Goal: Task Accomplishment & Management: Use online tool/utility

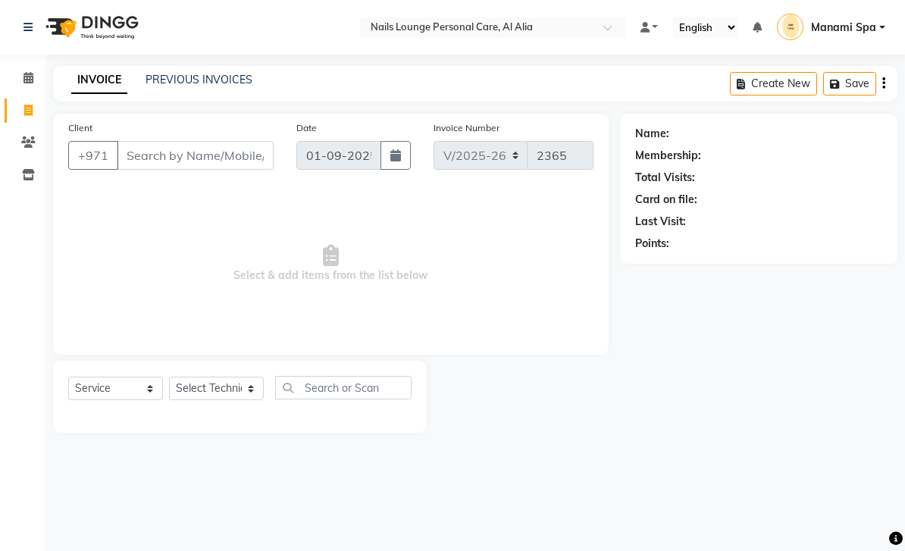
select select "6884"
select select "service"
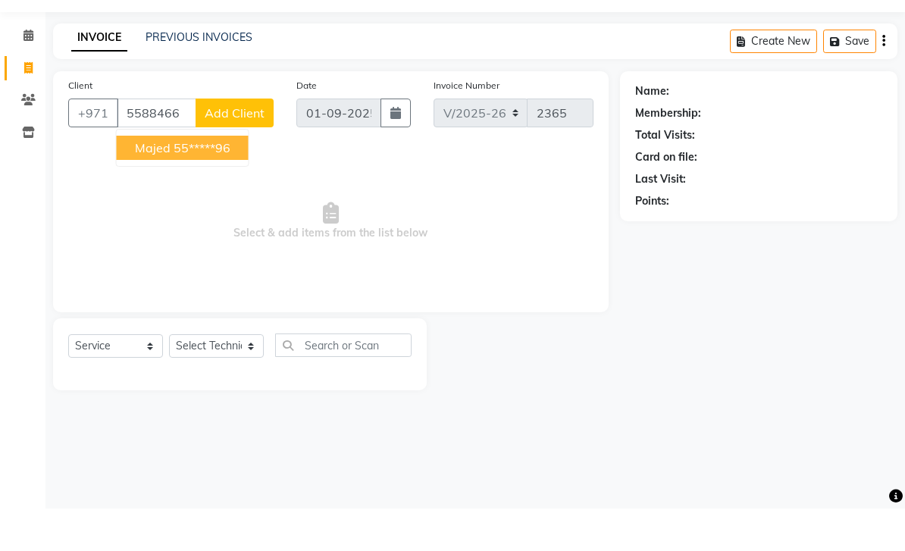
click at [228, 183] on ngb-highlight "55*****96" at bounding box center [201, 190] width 57 height 15
type input "55*****96"
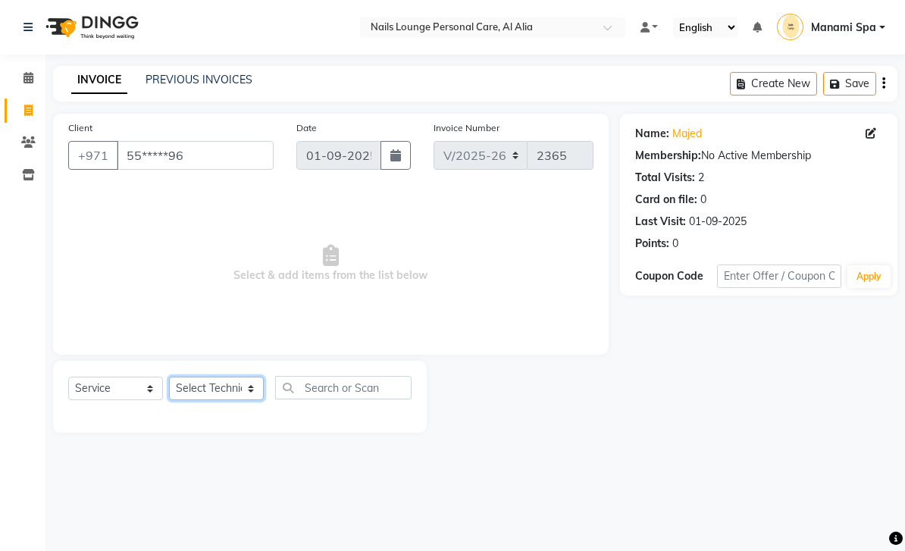
click at [256, 384] on select "Select Technician [PERSON_NAME] [PERSON_NAME] [PERSON_NAME] Spa Manami Spa 2 [P…" at bounding box center [216, 388] width 95 height 23
select select "71417"
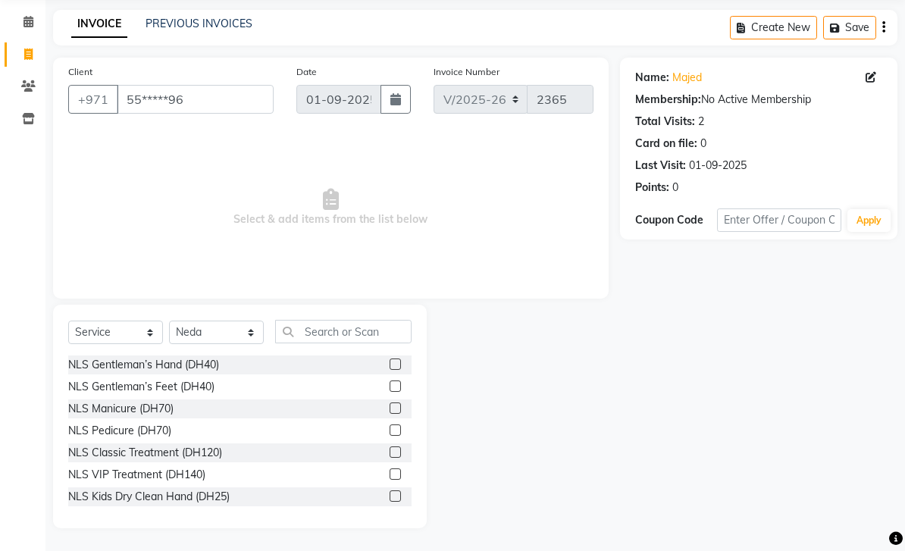
click at [194, 483] on div "NLS VIP Treatment (DH140)" at bounding box center [136, 475] width 137 height 16
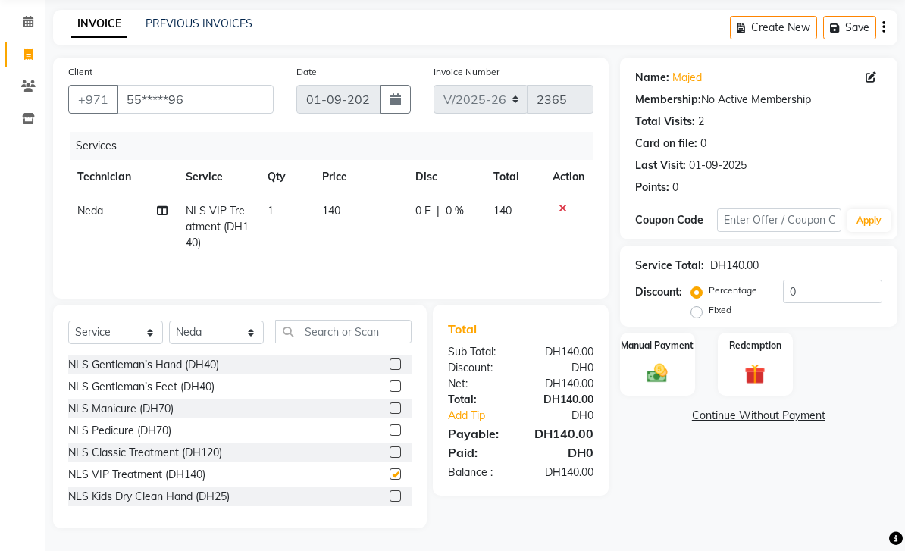
checkbox input "false"
click at [252, 344] on select "Select Technician [PERSON_NAME] [PERSON_NAME] [PERSON_NAME] Spa Manami Spa 2 [P…" at bounding box center [216, 331] width 95 height 23
click at [166, 216] on icon at bounding box center [162, 210] width 11 height 11
select select "71417"
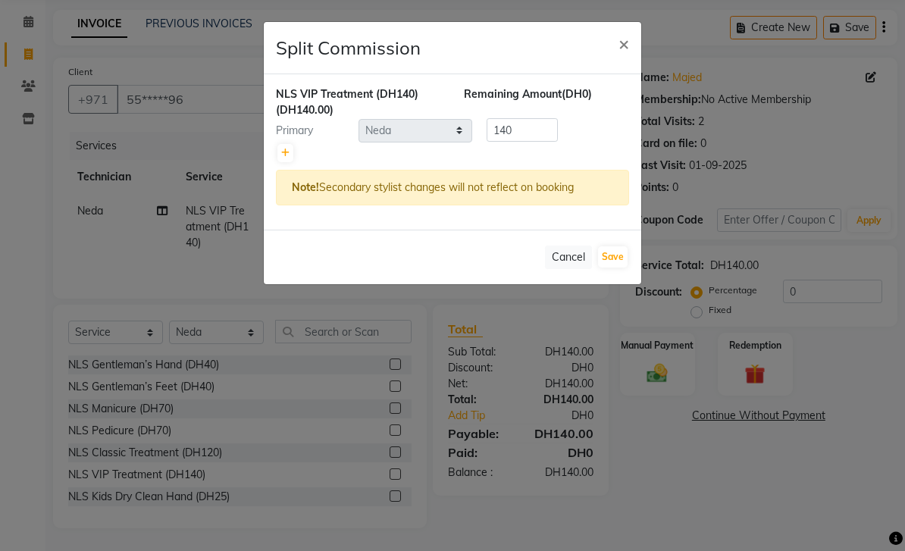
click at [286, 155] on icon at bounding box center [285, 152] width 8 height 9
type input "70"
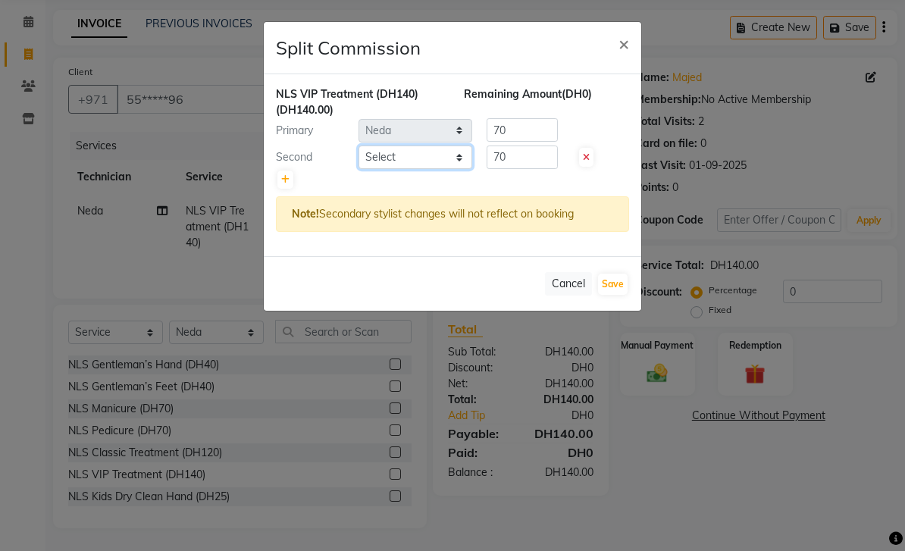
click at [464, 157] on select "Select [PERSON_NAME] [PERSON_NAME] [PERSON_NAME] Spa Manami Spa 2 [PERSON_NAME]…" at bounding box center [415, 156] width 114 height 23
select select "53950"
click at [618, 278] on button "Save" at bounding box center [613, 283] width 30 height 21
select select "Select"
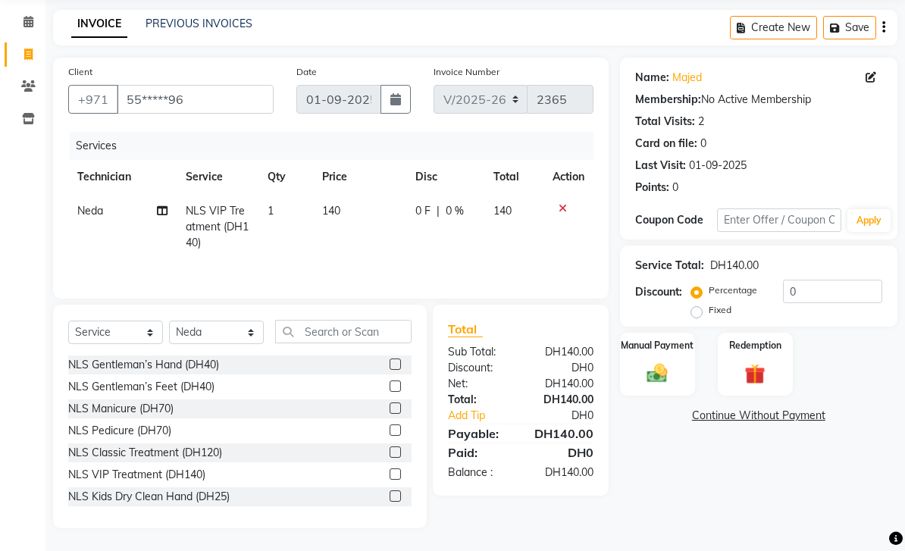
click at [661, 385] on img at bounding box center [656, 372] width 33 height 23
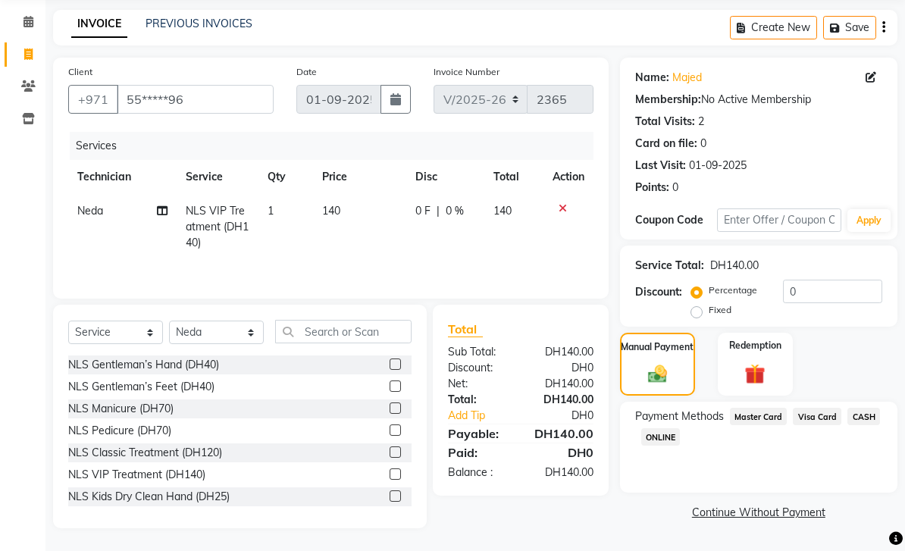
click at [816, 425] on span "Visa Card" at bounding box center [816, 416] width 48 height 17
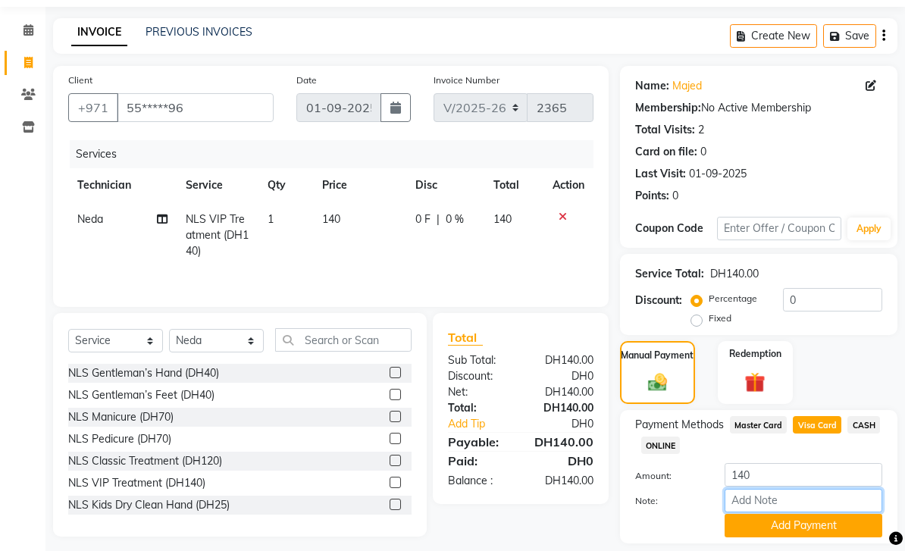
click at [791, 502] on input "Note:" at bounding box center [803, 500] width 158 height 23
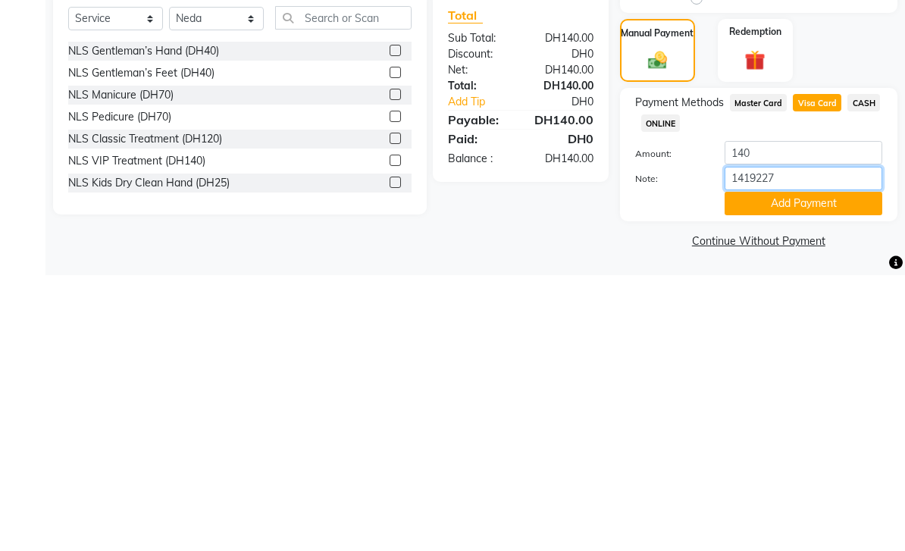
type input "14192274"
click at [795, 467] on button "Add Payment" at bounding box center [803, 478] width 158 height 23
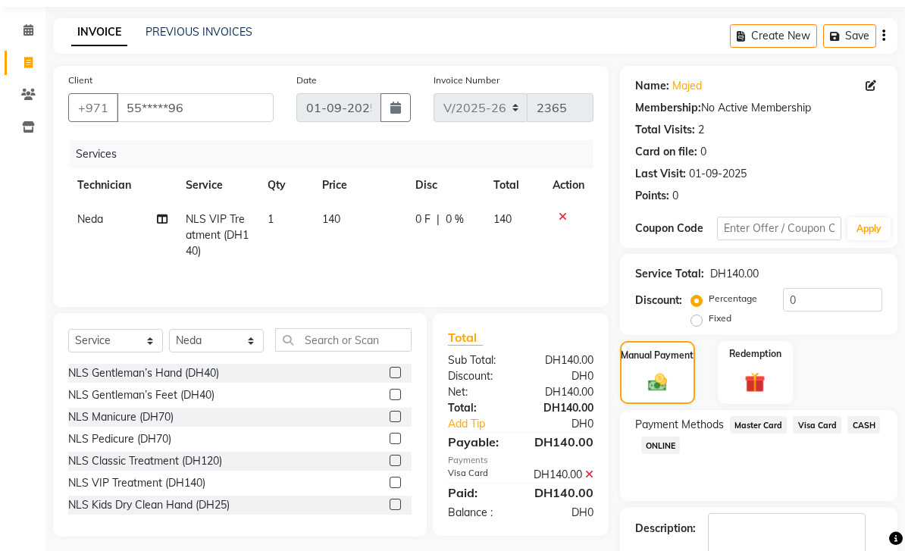
scroll to position [90, 0]
